Goal: Use online tool/utility: Utilize a website feature to perform a specific function

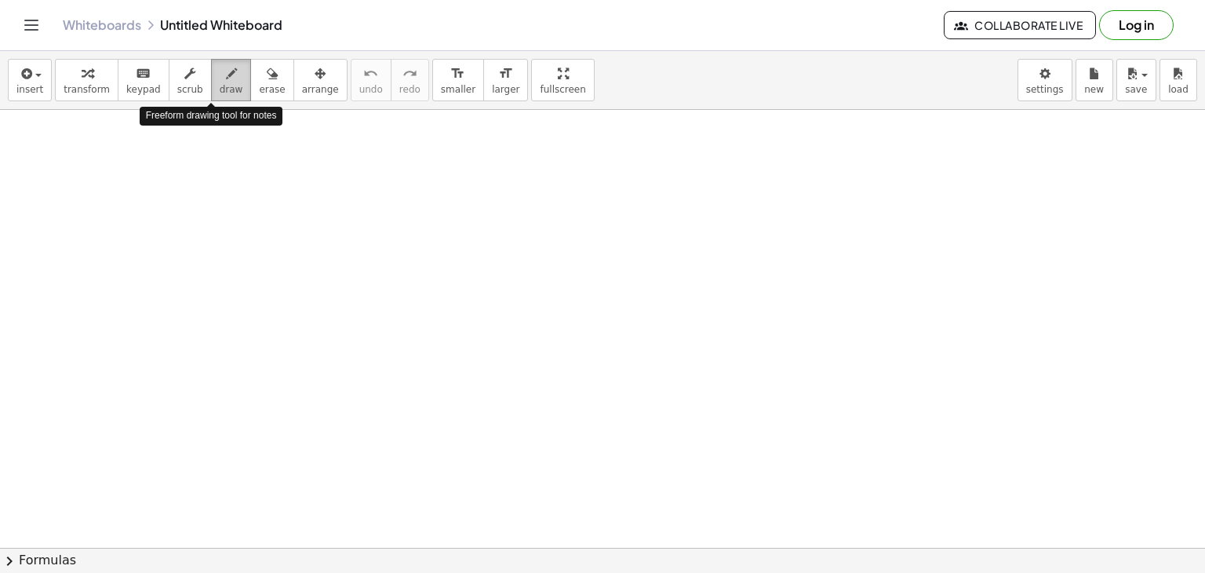
click at [226, 66] on icon "button" at bounding box center [231, 73] width 11 height 19
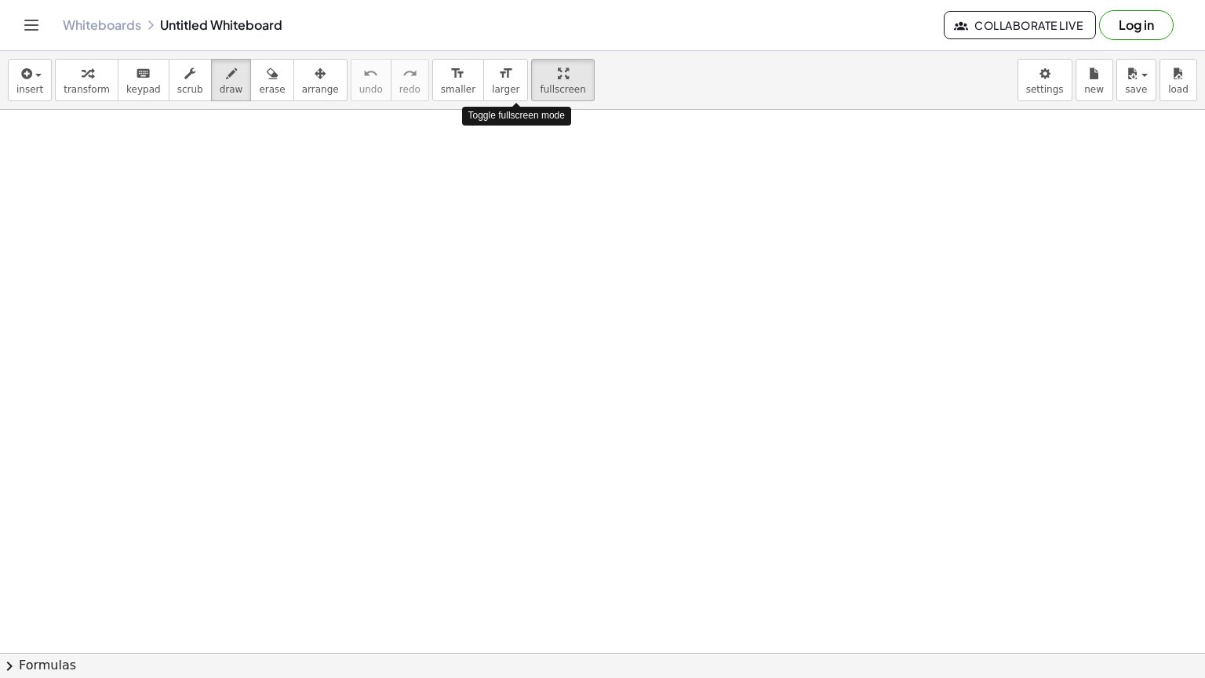
drag, startPoint x: 514, startPoint y: 89, endPoint x: 514, endPoint y: 158, distance: 68.2
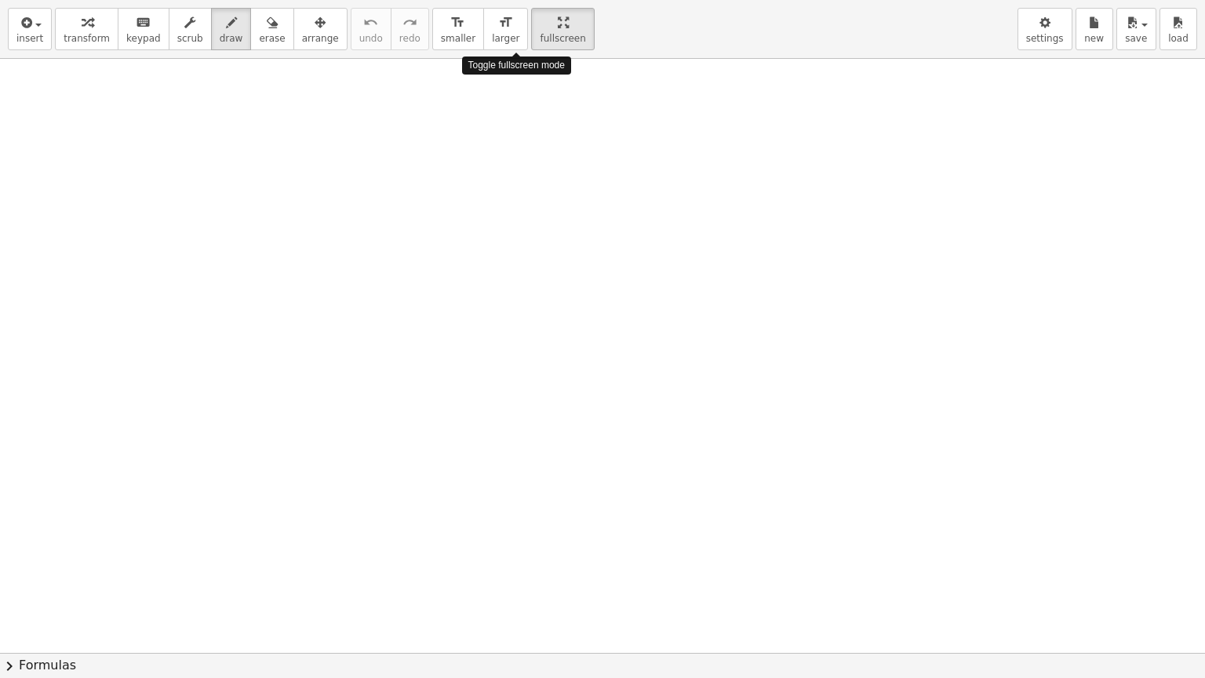
click at [514, 158] on div "insert select one: Math Expression Function Text Youtube Video Graphing Geometr…" at bounding box center [602, 339] width 1205 height 678
drag, startPoint x: 293, startPoint y: 133, endPoint x: 314, endPoint y: 190, distance: 60.0
click at [314, 190] on div at bounding box center [602, 653] width 1205 height 1188
click at [250, 33] on button "erase" at bounding box center [271, 29] width 43 height 42
drag, startPoint x: 362, startPoint y: 150, endPoint x: 282, endPoint y: 136, distance: 81.2
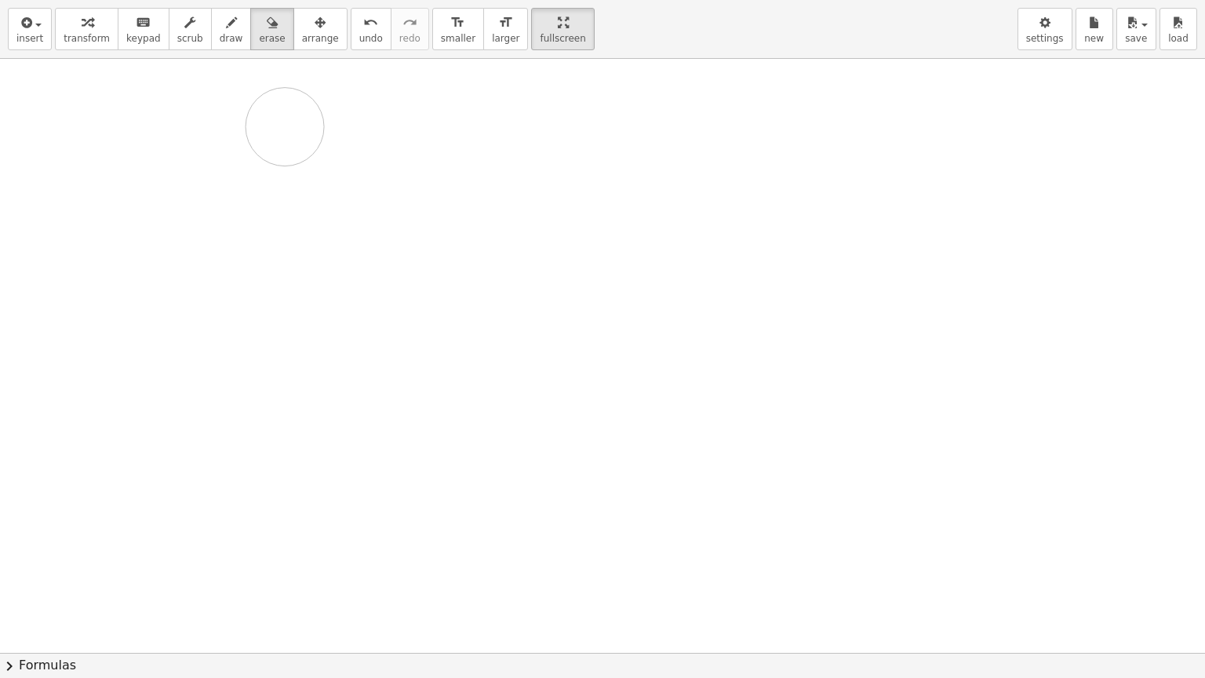
click at [282, 136] on div at bounding box center [602, 653] width 1205 height 1188
click at [226, 20] on icon "button" at bounding box center [231, 22] width 11 height 19
click at [212, 51] on div "insert select one: Math Expression Function Text Youtube Video Graphing Geometr…" at bounding box center [602, 29] width 1205 height 59
click at [220, 28] on div "button" at bounding box center [232, 22] width 24 height 19
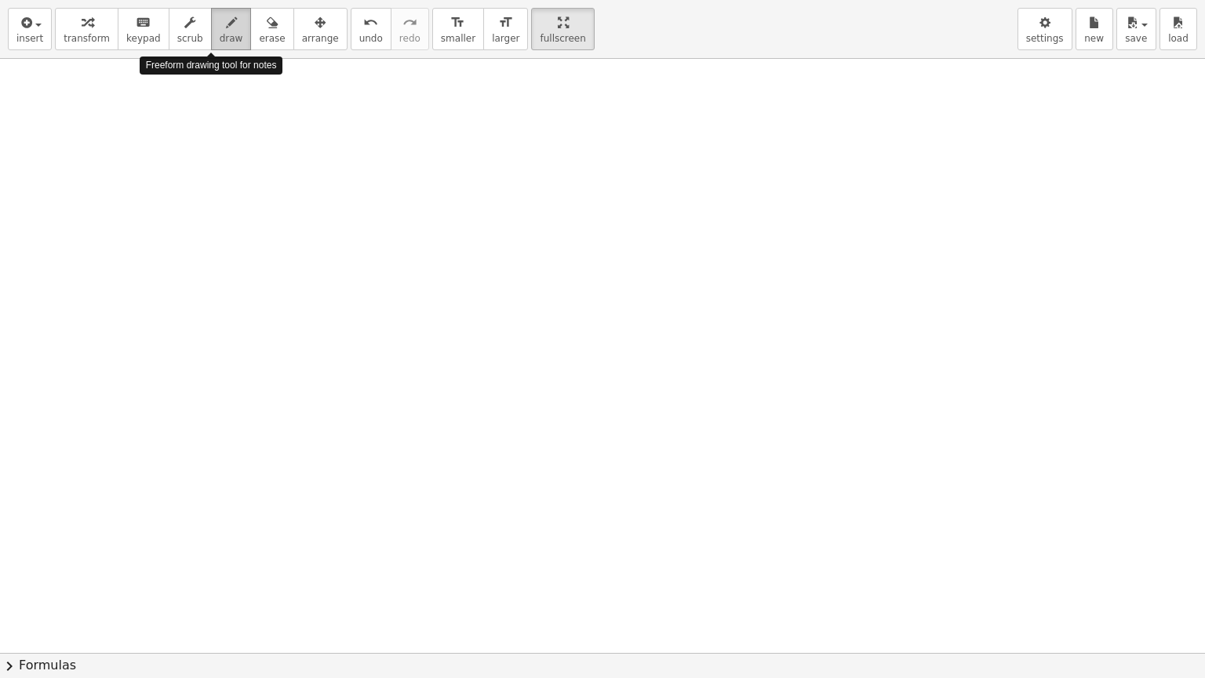
click at [220, 28] on div "button" at bounding box center [232, 22] width 24 height 19
click at [44, 22] on button "insert" at bounding box center [30, 29] width 44 height 42
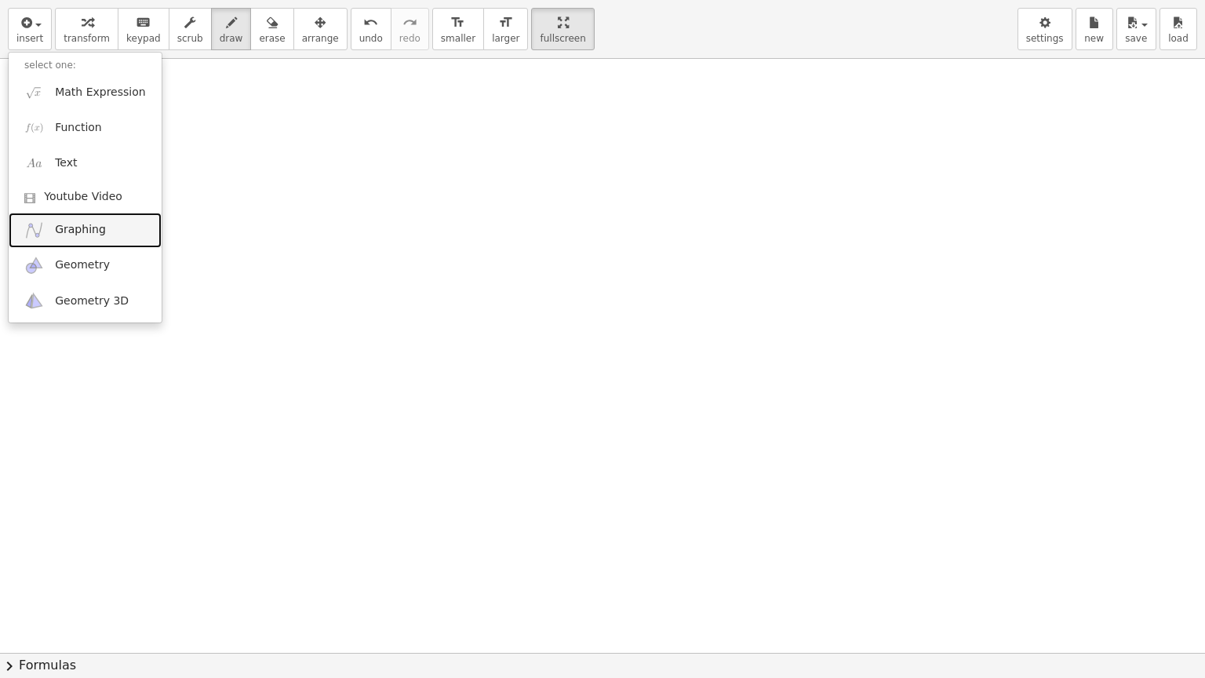
click at [97, 231] on span "Graphing" at bounding box center [80, 230] width 51 height 16
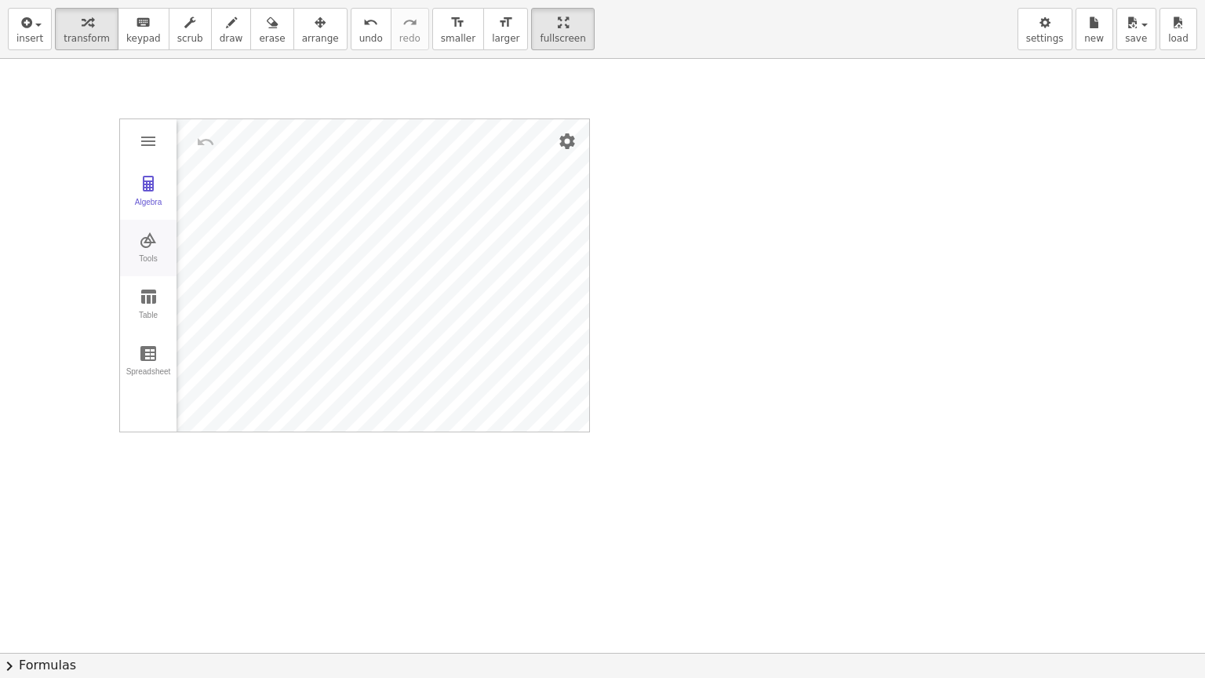
click at [152, 244] on img "Graphing Calculator" at bounding box center [148, 240] width 19 height 19
drag, startPoint x: 258, startPoint y: 273, endPoint x: 267, endPoint y: 307, distance: 35.8
click at [267, 307] on div "Graphing Calculator" at bounding box center [270, 275] width 13 height 312
drag, startPoint x: 267, startPoint y: 272, endPoint x: 271, endPoint y: 336, distance: 63.7
click at [271, 336] on div "Graphing Calculator" at bounding box center [270, 275] width 13 height 312
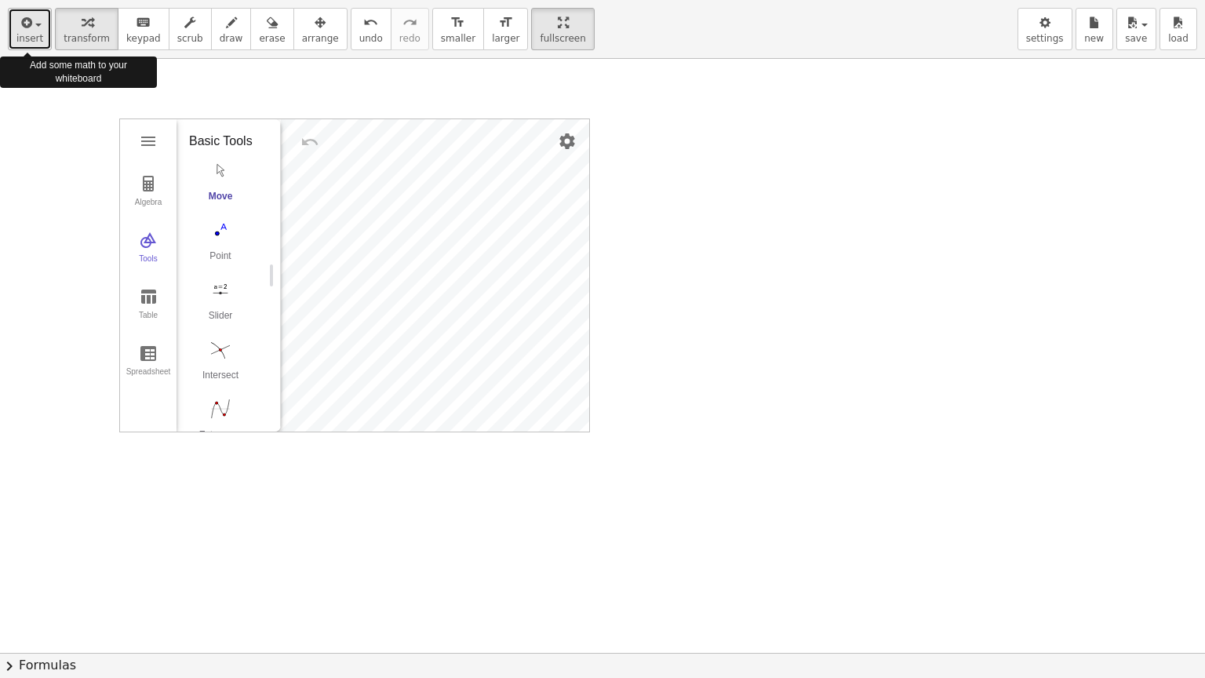
click at [39, 40] on button "insert" at bounding box center [30, 29] width 44 height 42
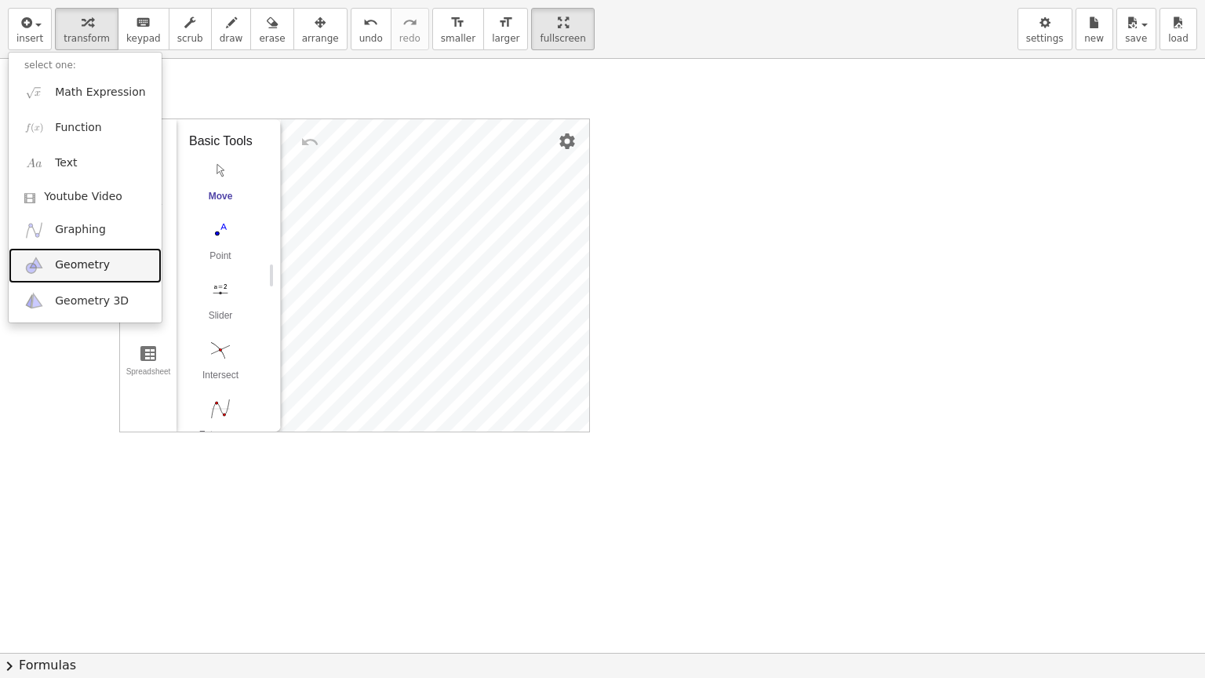
click at [119, 266] on link "Geometry" at bounding box center [85, 265] width 153 height 35
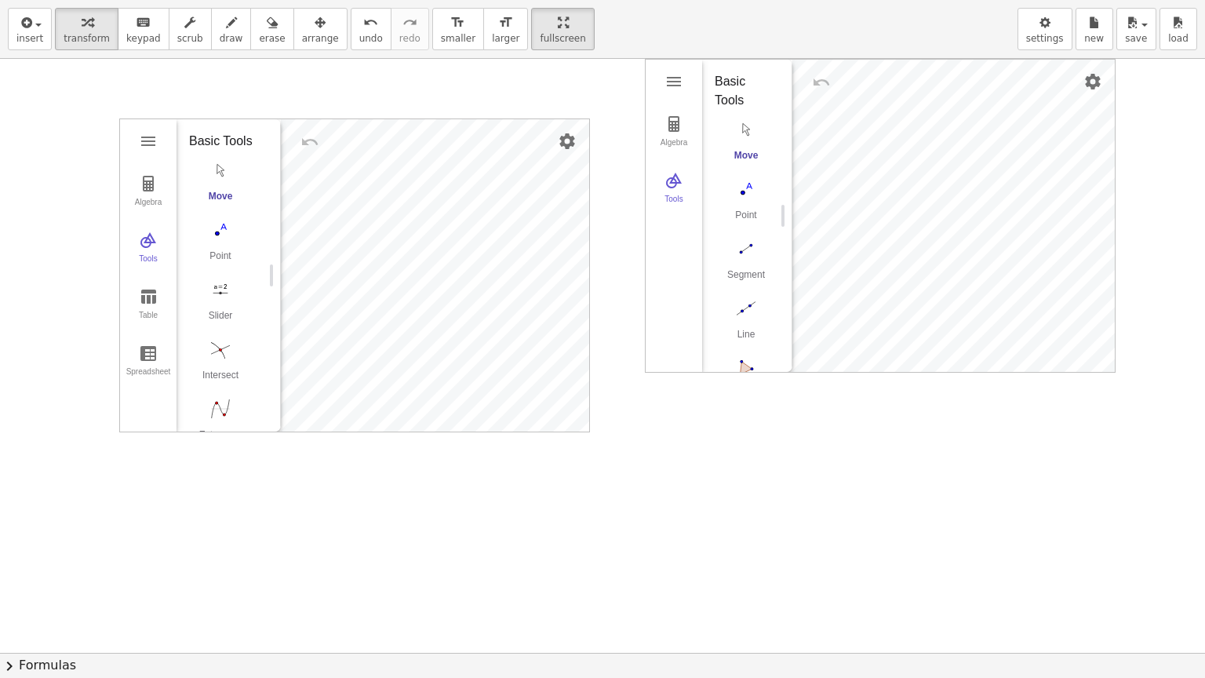
drag, startPoint x: 770, startPoint y: 193, endPoint x: 775, endPoint y: 204, distance: 12.3
click at [775, 204] on div "Basic Tools Move Point Segment Line Polygon Circle with Center through Point Mo…" at bounding box center [741, 216] width 78 height 312
click at [748, 232] on img "Polygon. Select all vertices, then first vertex again" at bounding box center [746, 226] width 63 height 25
click at [747, 122] on button "Segment" at bounding box center [746, 122] width 63 height 56
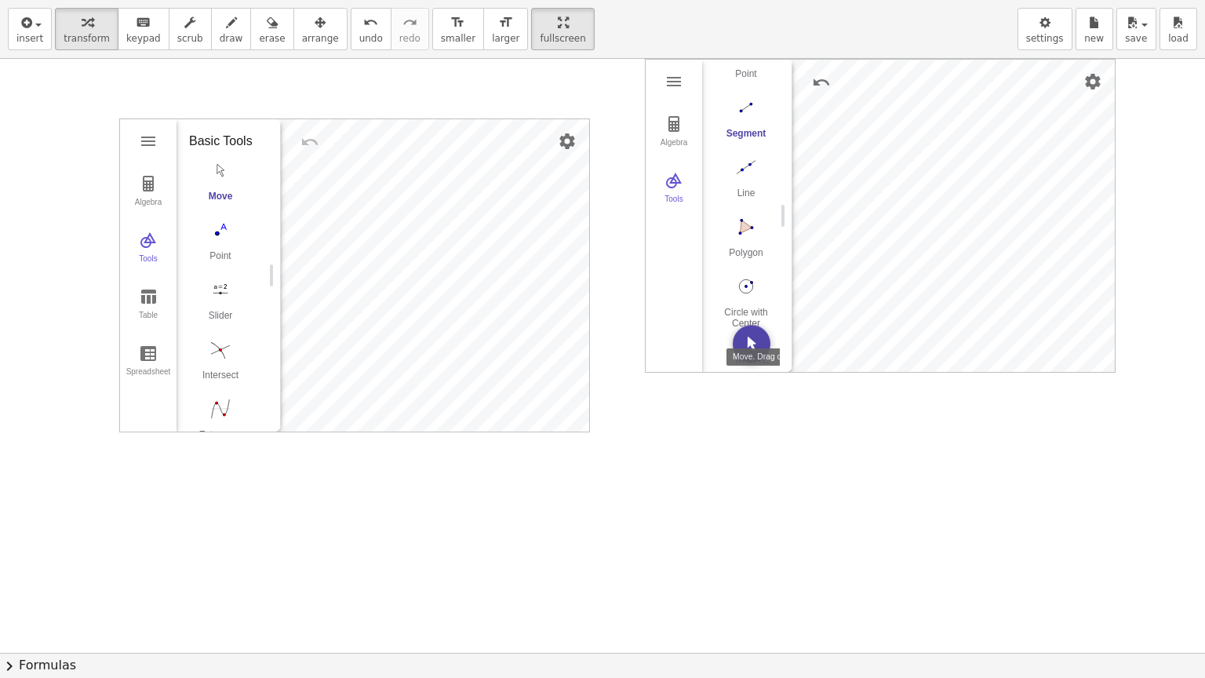
click at [748, 340] on img "Move. Drag or select object" at bounding box center [752, 344] width 38 height 38
click at [678, 80] on img "Geometry" at bounding box center [673, 81] width 19 height 19
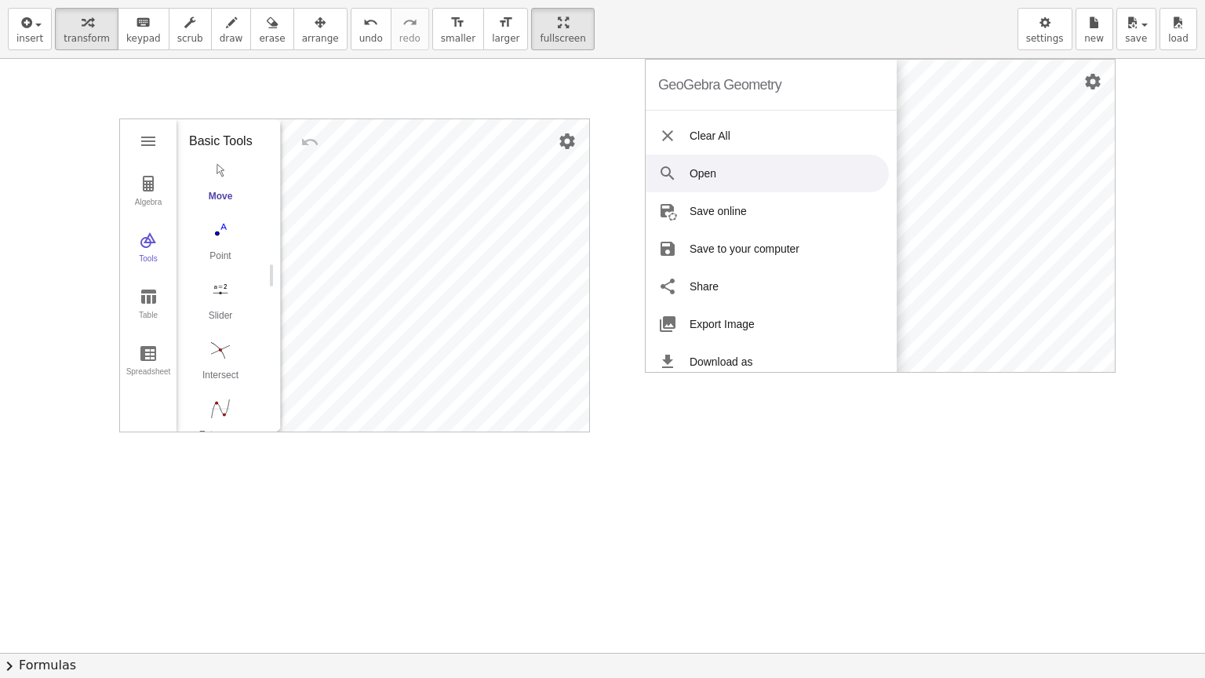
click at [740, 180] on li "Open" at bounding box center [767, 174] width 243 height 38
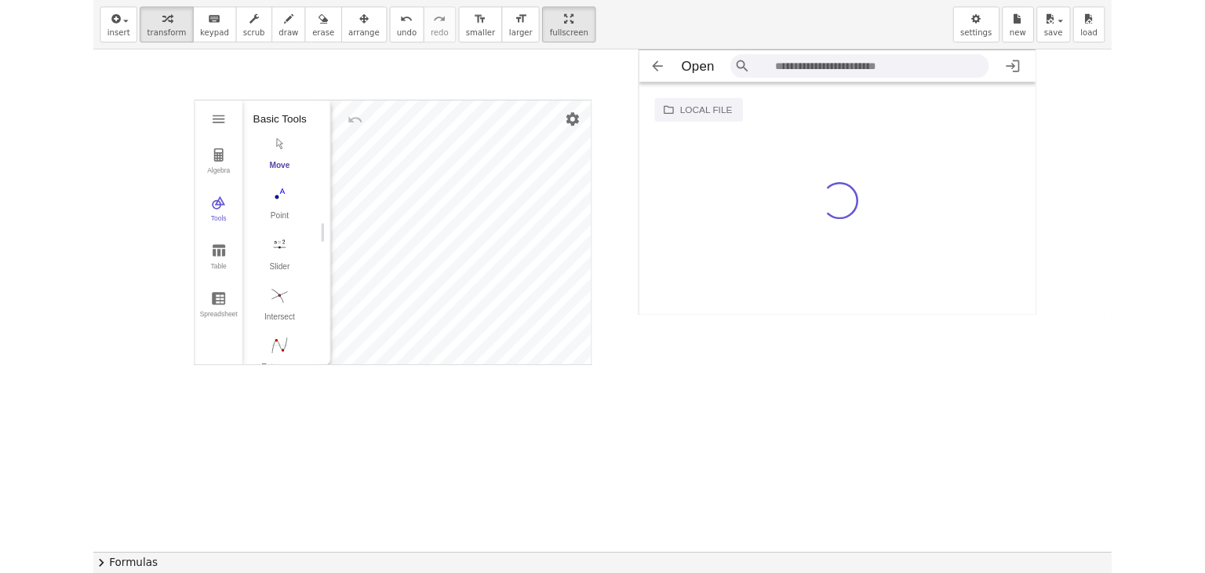
scroll to position [25, 458]
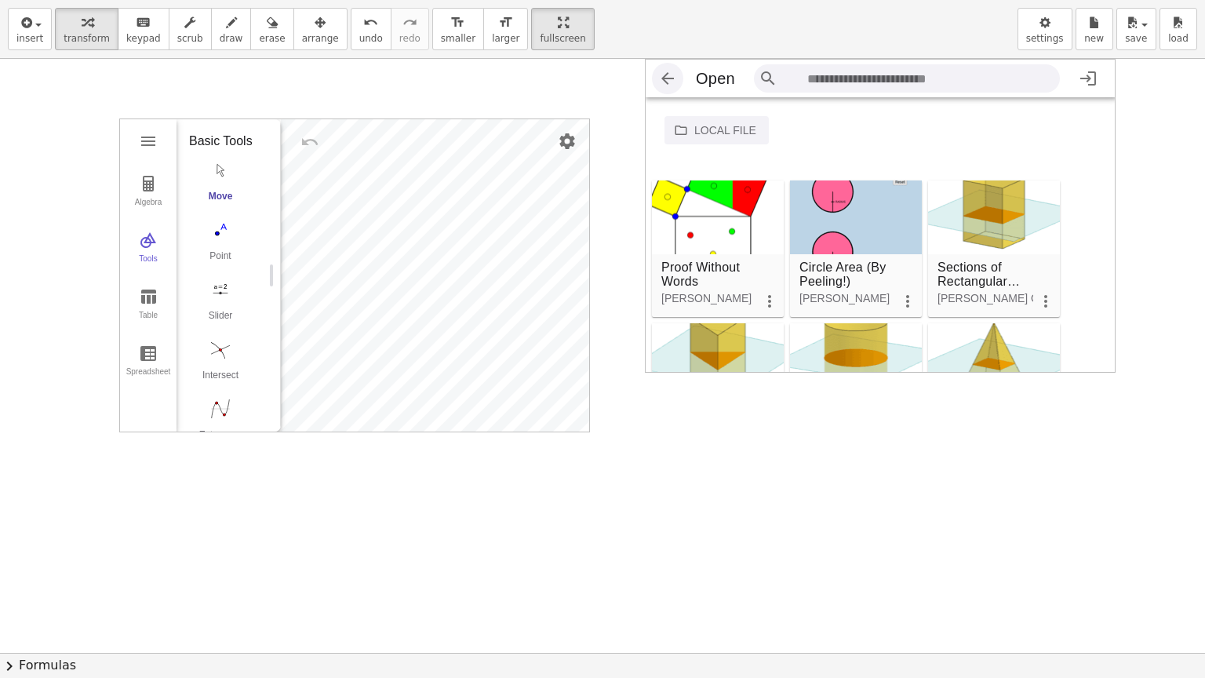
click at [673, 88] on button "Geometry" at bounding box center [667, 78] width 31 height 31
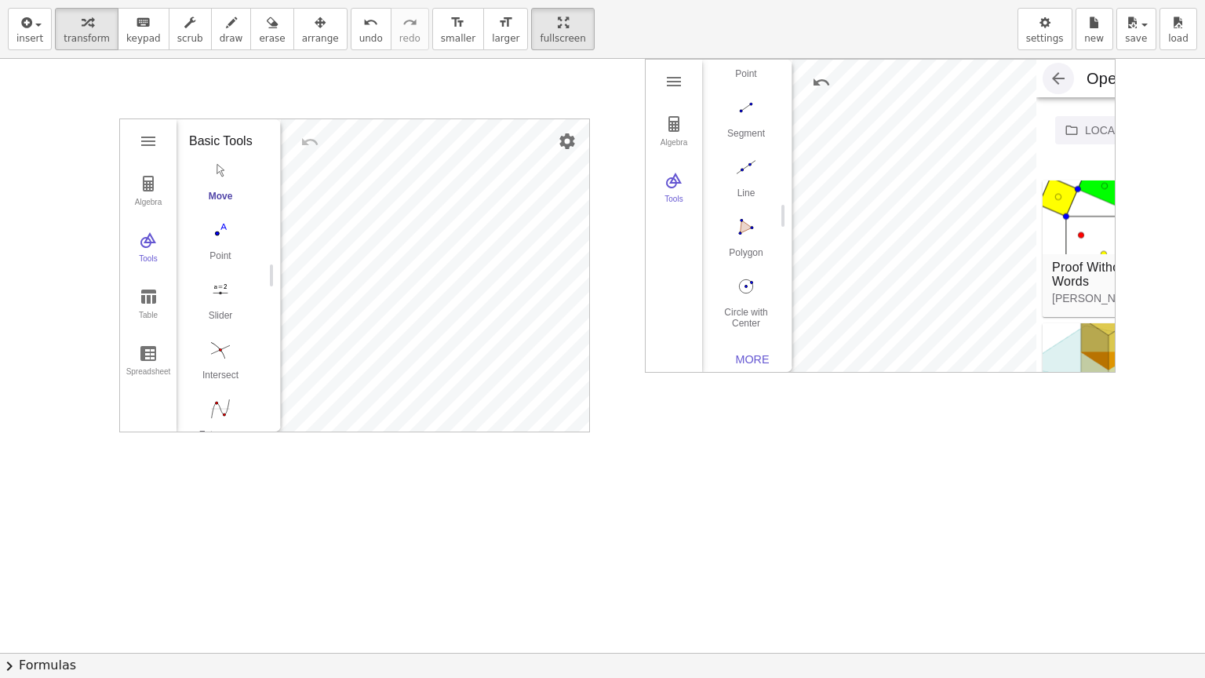
click at [673, 88] on img "Geometry" at bounding box center [673, 81] width 19 height 19
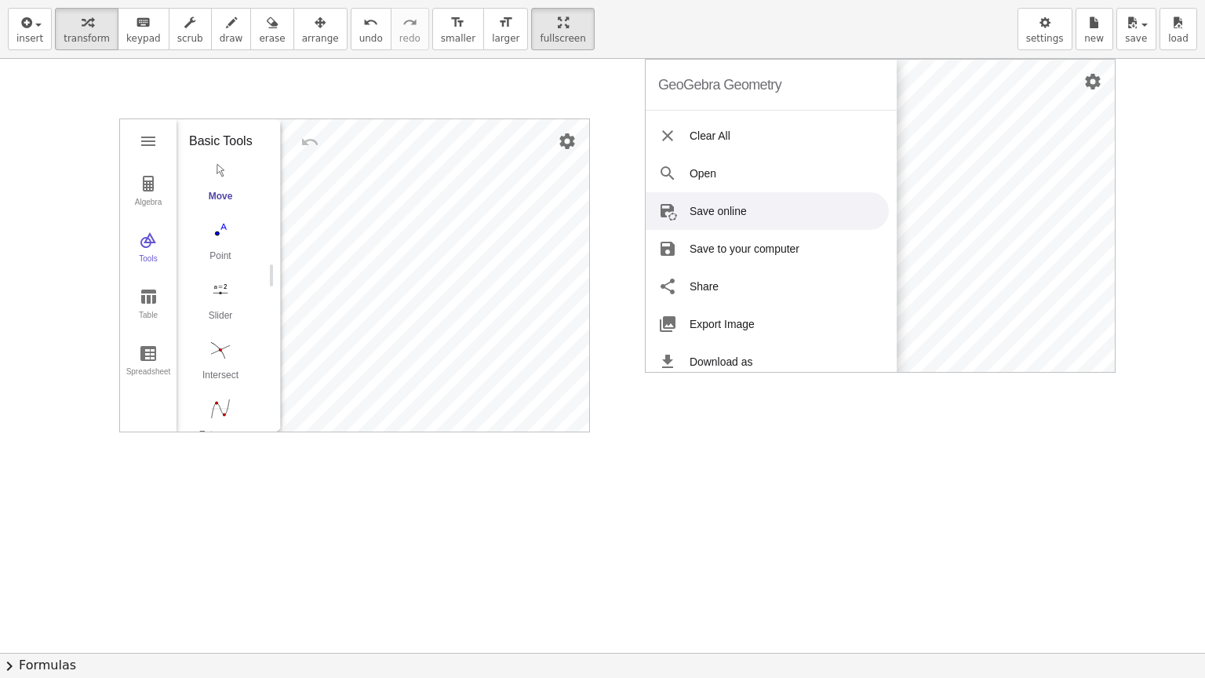
click at [768, 209] on li "Save online" at bounding box center [767, 211] width 243 height 38
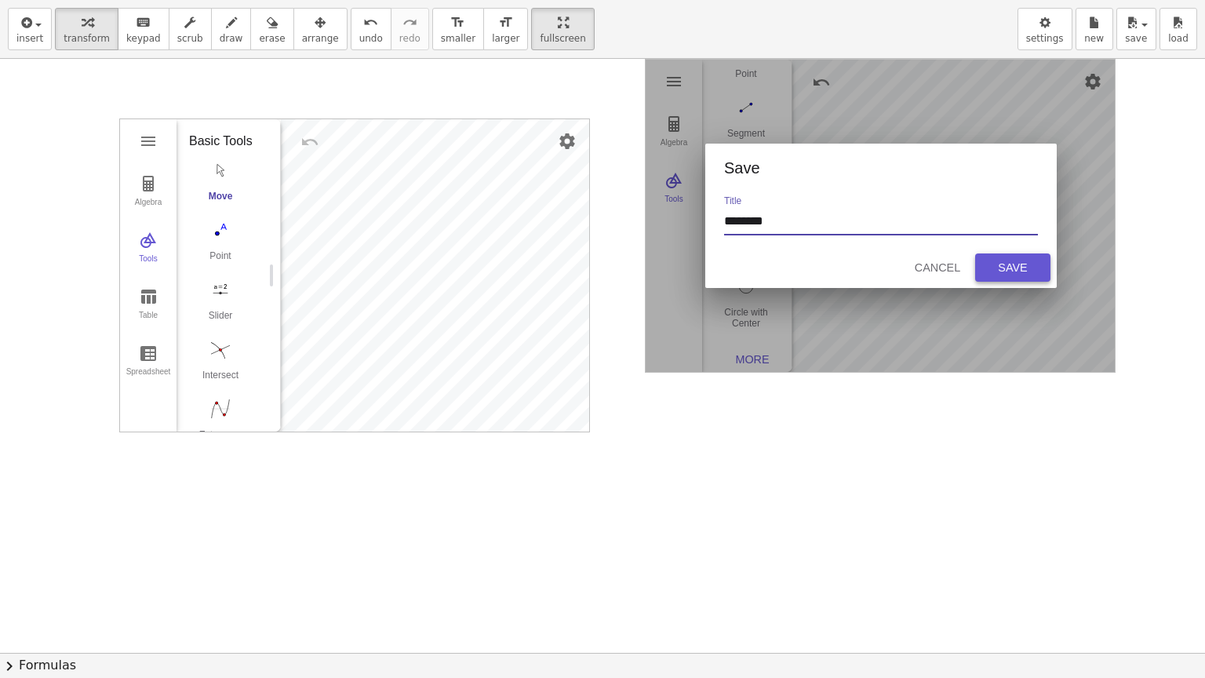
click at [1002, 264] on div "Save" at bounding box center [1013, 267] width 50 height 13
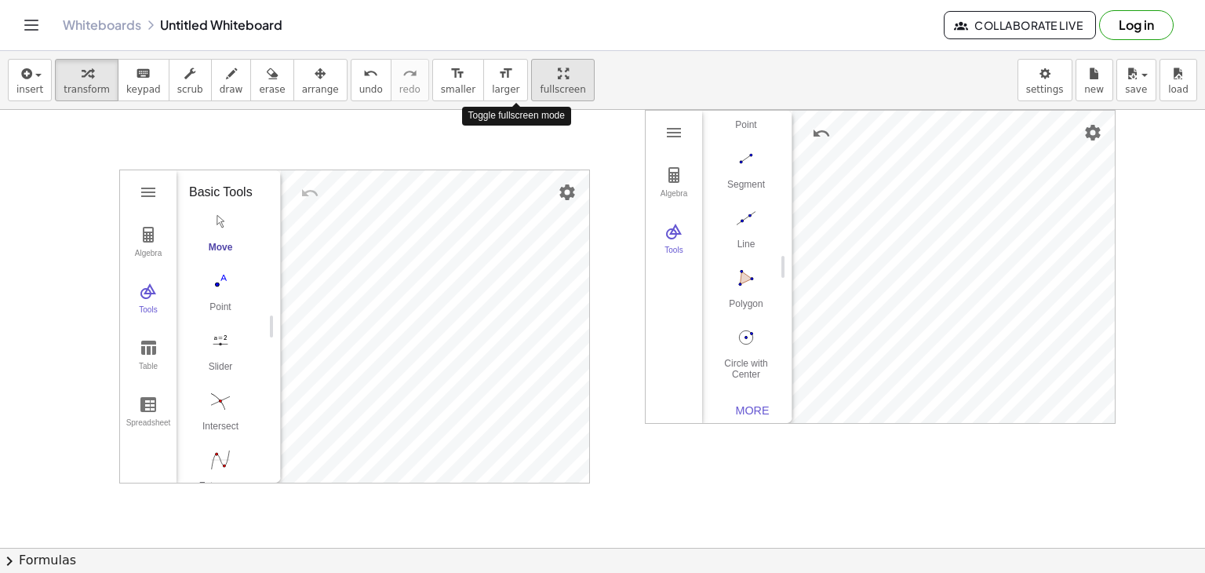
click at [540, 86] on button "fullscreen" at bounding box center [562, 80] width 63 height 42
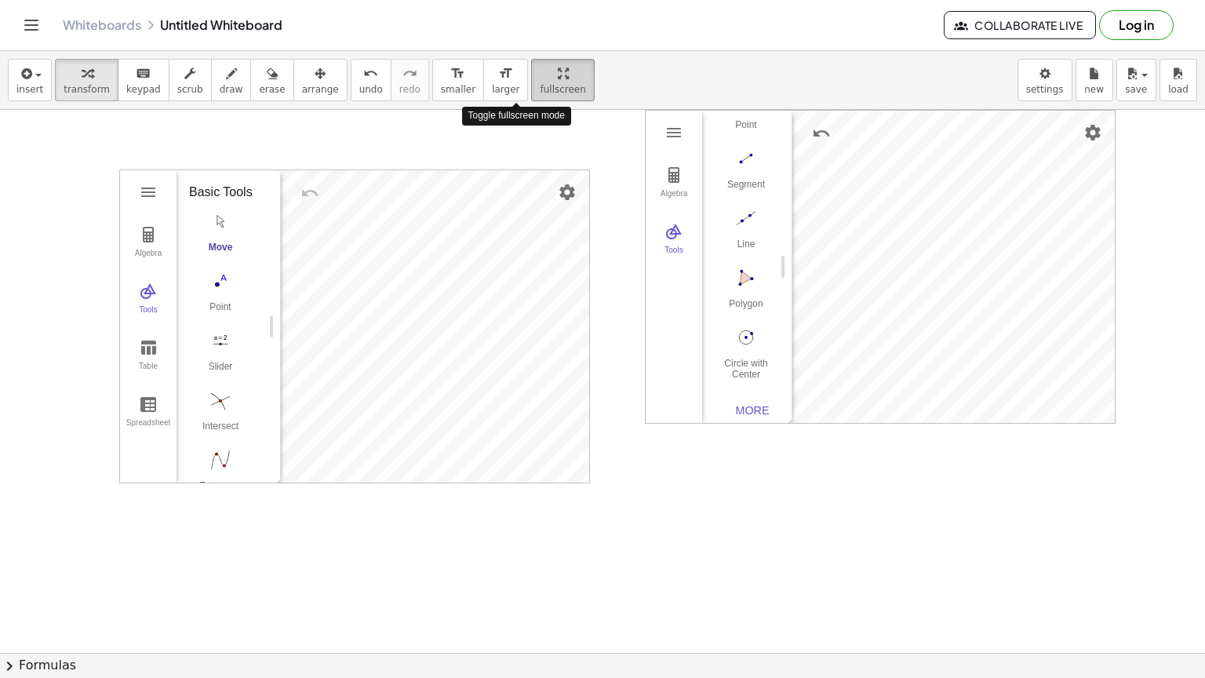
click at [515, 150] on div "insert select one: Math Expression Function Text Youtube Video Graphing Geometr…" at bounding box center [602, 364] width 1205 height 627
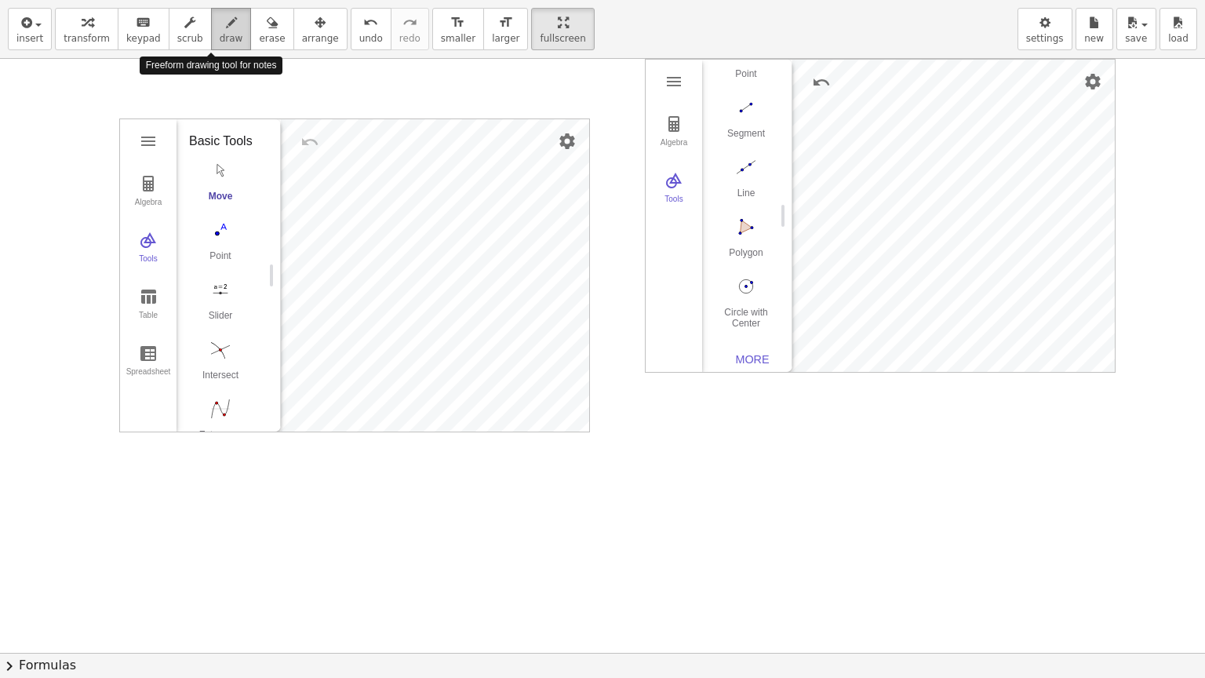
click at [226, 28] on icon "button" at bounding box center [231, 22] width 11 height 19
drag, startPoint x: 841, startPoint y: 129, endPoint x: 916, endPoint y: 195, distance: 100.6
click at [916, 195] on div at bounding box center [602, 653] width 1205 height 1188
drag, startPoint x: 863, startPoint y: 153, endPoint x: 907, endPoint y: 147, distance: 44.4
click at [907, 147] on div at bounding box center [602, 653] width 1205 height 1188
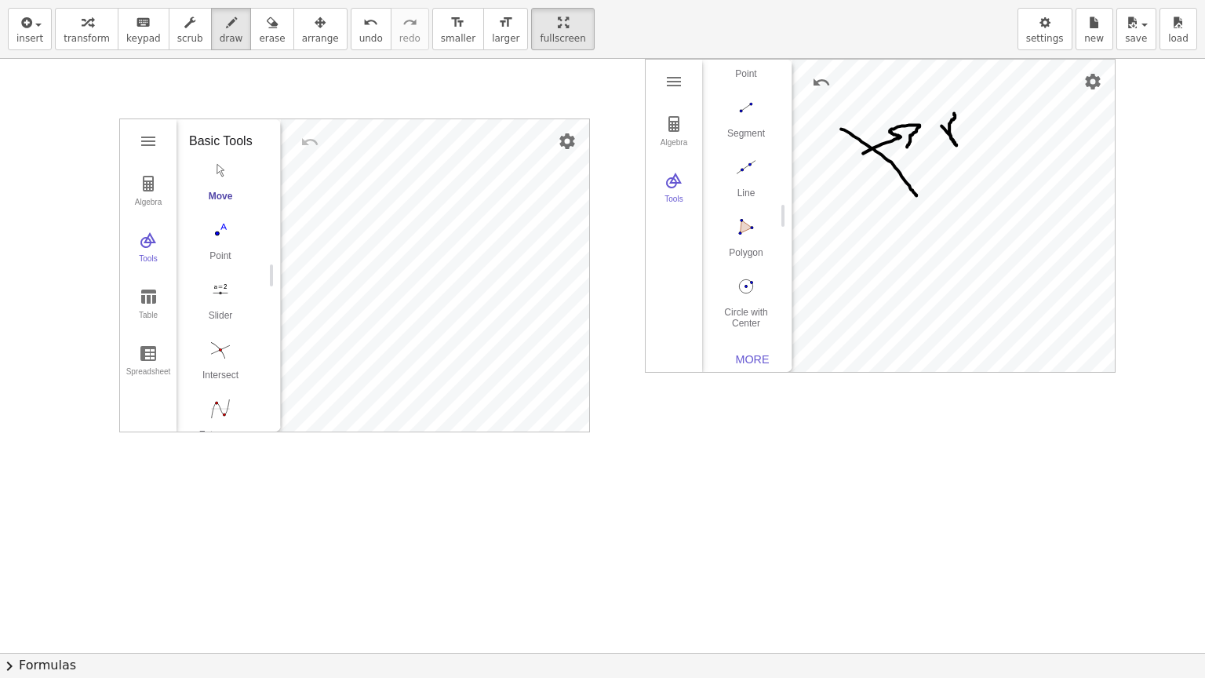
drag, startPoint x: 941, startPoint y: 126, endPoint x: 979, endPoint y: 151, distance: 45.7
click at [979, 151] on div at bounding box center [602, 653] width 1205 height 1188
drag, startPoint x: 835, startPoint y: 194, endPoint x: 857, endPoint y: 220, distance: 33.9
click at [857, 220] on div at bounding box center [602, 653] width 1205 height 1188
drag, startPoint x: 859, startPoint y: 181, endPoint x: 881, endPoint y: 189, distance: 23.3
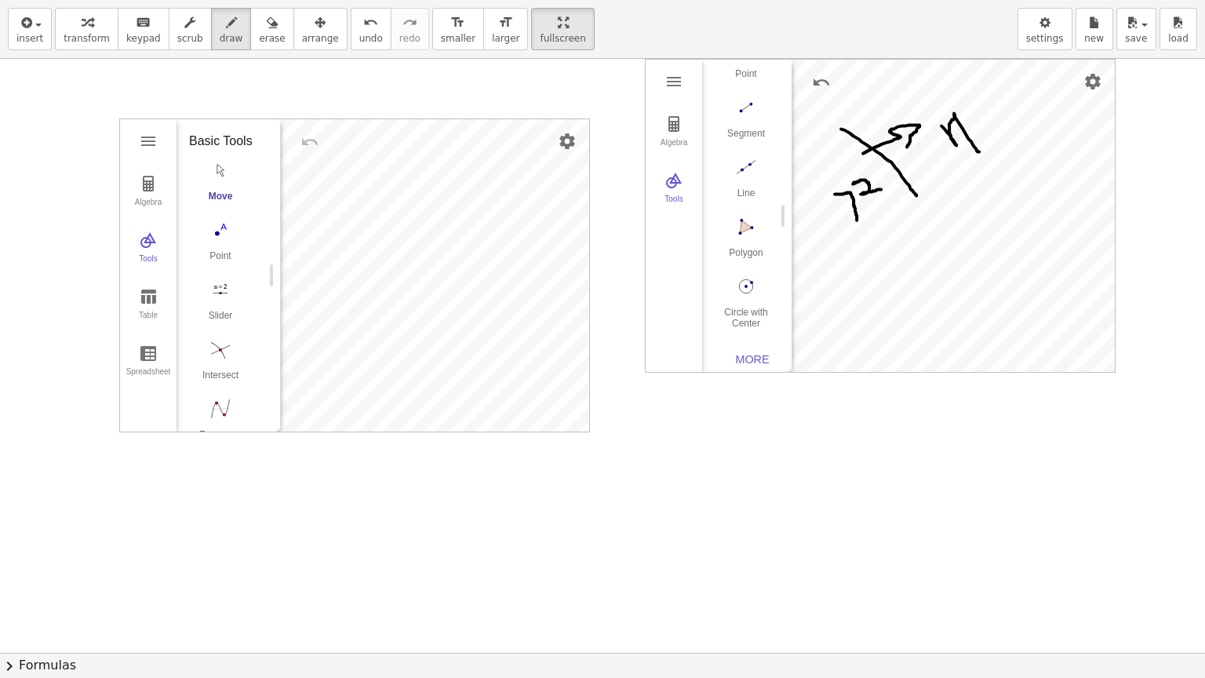
click at [881, 189] on div at bounding box center [602, 653] width 1205 height 1188
drag, startPoint x: 115, startPoint y: 552, endPoint x: 104, endPoint y: 571, distance: 22.2
click at [104, 571] on div at bounding box center [602, 653] width 1205 height 1188
click at [182, 20] on div "button" at bounding box center [190, 22] width 26 height 19
click at [318, 321] on div "Algebra Tools Table Spreadsheet GeoGebra Graphing Calculator Basic Tools Move P…" at bounding box center [354, 275] width 469 height 312
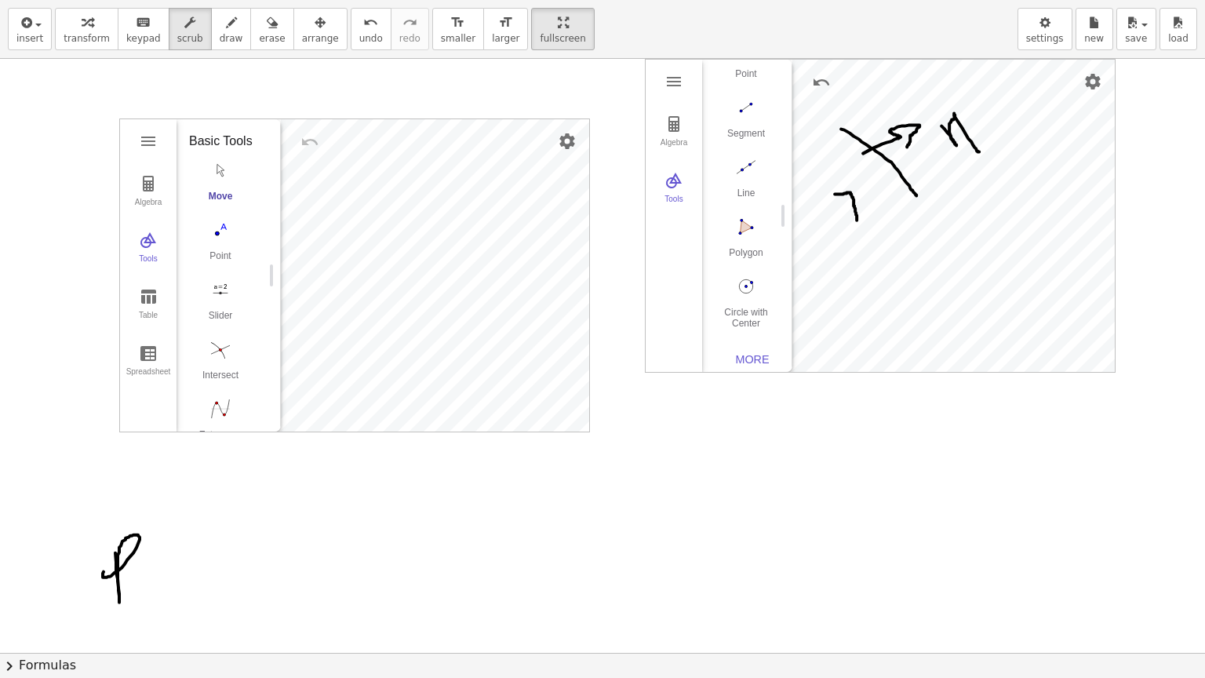
drag, startPoint x: 225, startPoint y: 417, endPoint x: 257, endPoint y: 352, distance: 72.6
click at [257, 352] on div "Algebra Tools Table Spreadsheet GeoGebra Graphing Calculator Basic Tools Move P…" at bounding box center [354, 275] width 469 height 312
